Goal: Transaction & Acquisition: Purchase product/service

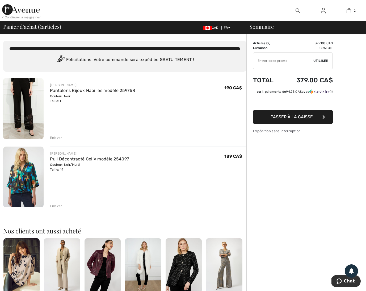
click at [56, 206] on div "Enlever" at bounding box center [56, 205] width 12 height 5
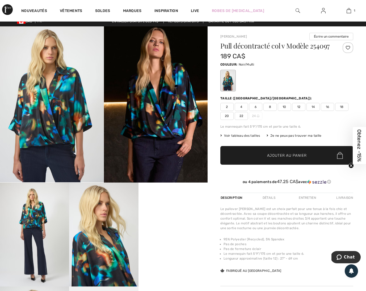
click at [299, 107] on span "12" at bounding box center [298, 107] width 13 height 8
click at [292, 154] on span "Ajouter au panier" at bounding box center [287, 155] width 40 height 6
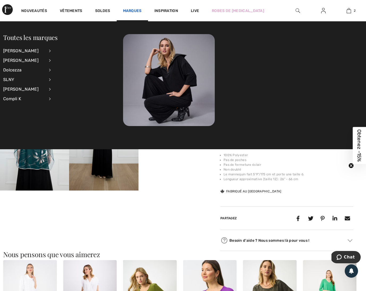
scroll to position [103, 0]
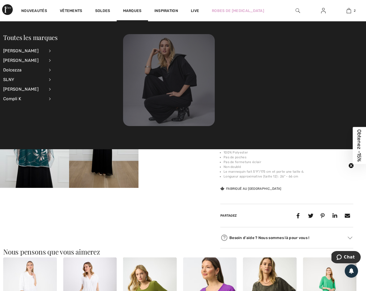
click at [163, 58] on img at bounding box center [169, 80] width 92 height 92
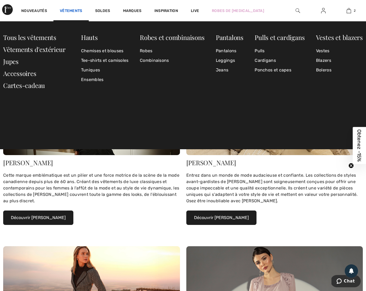
click at [66, 10] on link "Vêtements" at bounding box center [71, 12] width 23 height 6
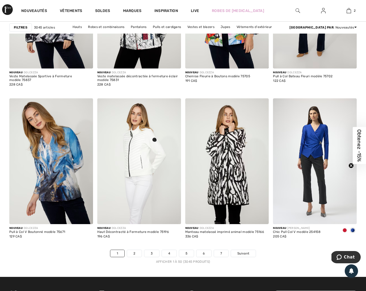
scroll to position [2186, 0]
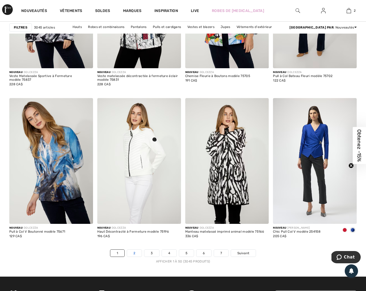
click at [138, 254] on link "2" at bounding box center [134, 252] width 15 height 7
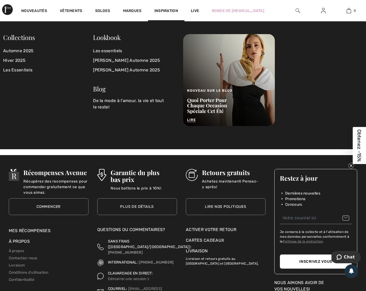
click at [169, 11] on span "Inspiration" at bounding box center [167, 12] width 24 height 6
click at [168, 11] on span "Inspiration" at bounding box center [167, 12] width 24 height 6
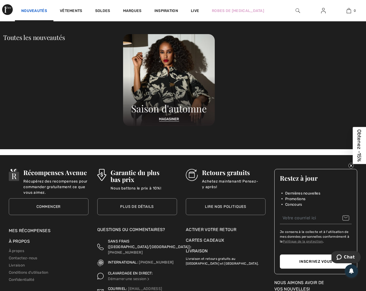
click at [32, 10] on link "Nouveautés" at bounding box center [34, 12] width 26 height 6
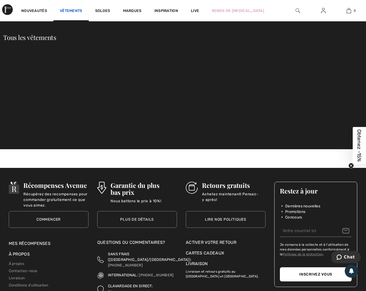
scroll to position [1, 0]
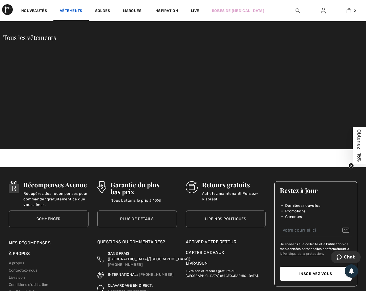
click at [74, 10] on link "Vêtements" at bounding box center [71, 12] width 23 height 6
